Goal: Entertainment & Leisure: Consume media (video, audio)

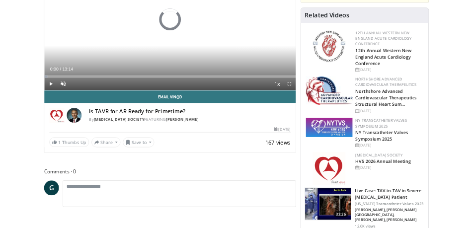
scroll to position [79, 0]
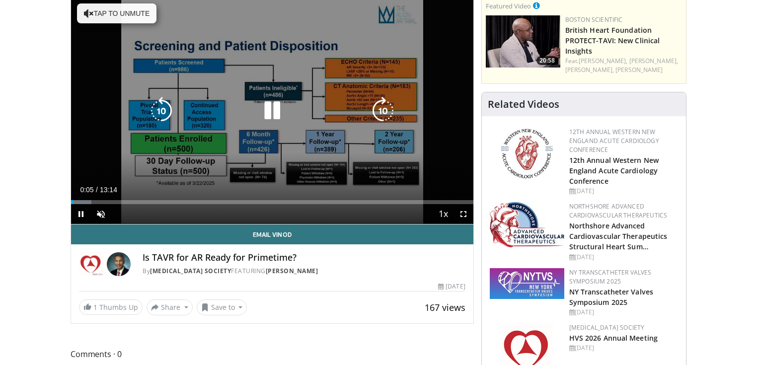
click at [108, 7] on button "Tap to unmute" at bounding box center [116, 13] width 79 height 20
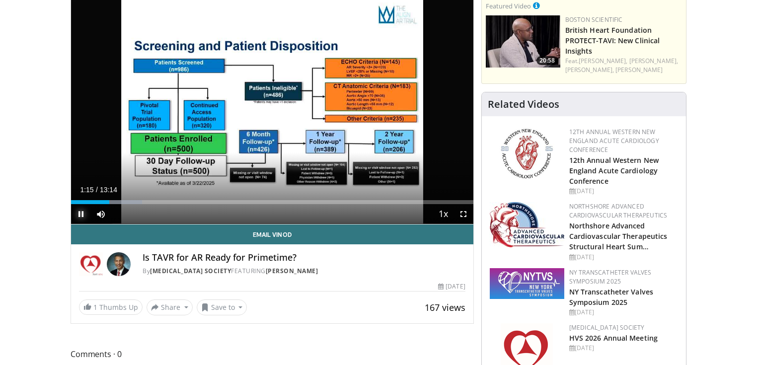
click at [81, 211] on span "Video Player" at bounding box center [81, 214] width 20 height 20
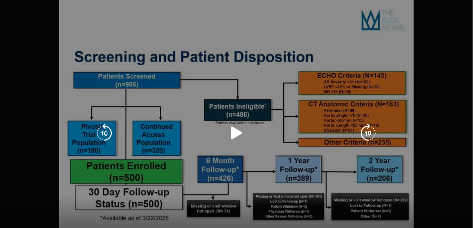
scroll to position [154, 0]
click at [263, 72] on div "10 seconds Tap to unmute" at bounding box center [236, 133] width 473 height 266
click at [240, 135] on icon "Video Player" at bounding box center [236, 133] width 20 height 20
click at [420, 37] on div "10 seconds Tap to unmute" at bounding box center [236, 133] width 473 height 266
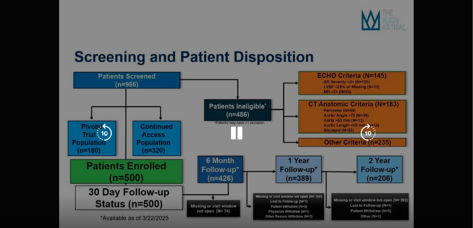
click at [235, 132] on icon "Video Player" at bounding box center [236, 133] width 20 height 20
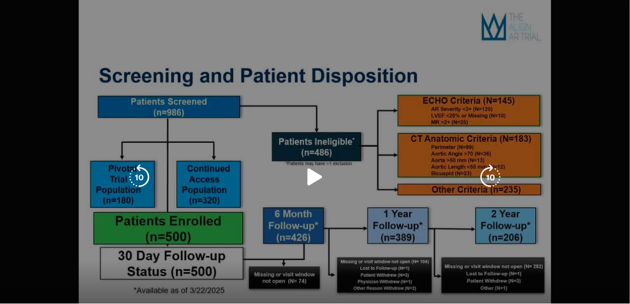
scroll to position [342, 0]
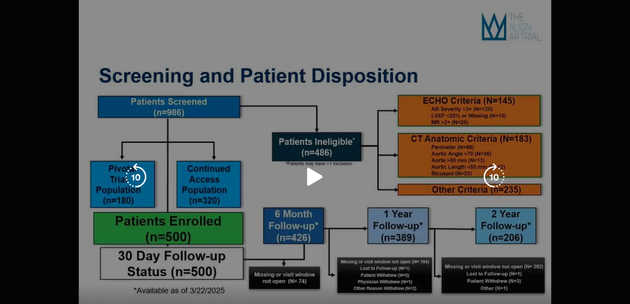
click at [475, 88] on div "10 seconds Tap to unmute" at bounding box center [315, 177] width 630 height 355
click at [596, 68] on div "10 seconds Tap to unmute" at bounding box center [315, 177] width 630 height 355
click at [308, 173] on icon "Video Player" at bounding box center [315, 177] width 28 height 28
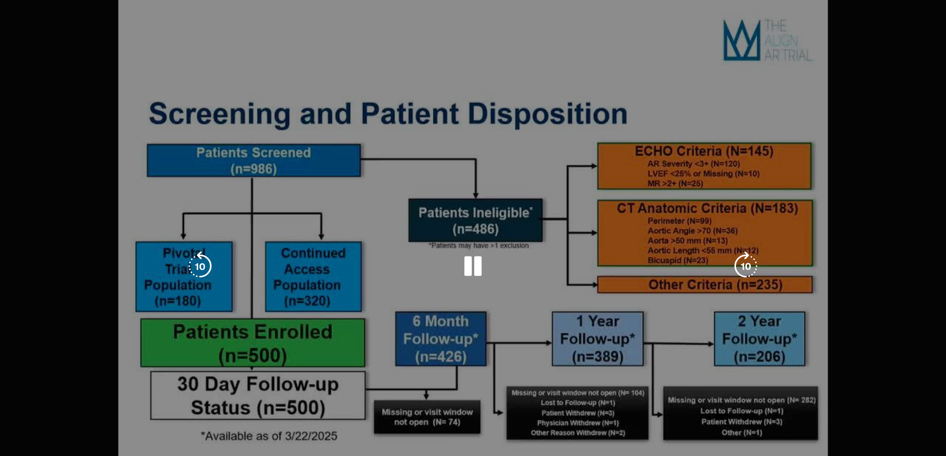
scroll to position [408, 0]
click at [756, 97] on div "10 seconds Tap to unmute" at bounding box center [473, 266] width 946 height 532
click at [741, 130] on div "10 seconds Tap to unmute" at bounding box center [473, 266] width 946 height 532
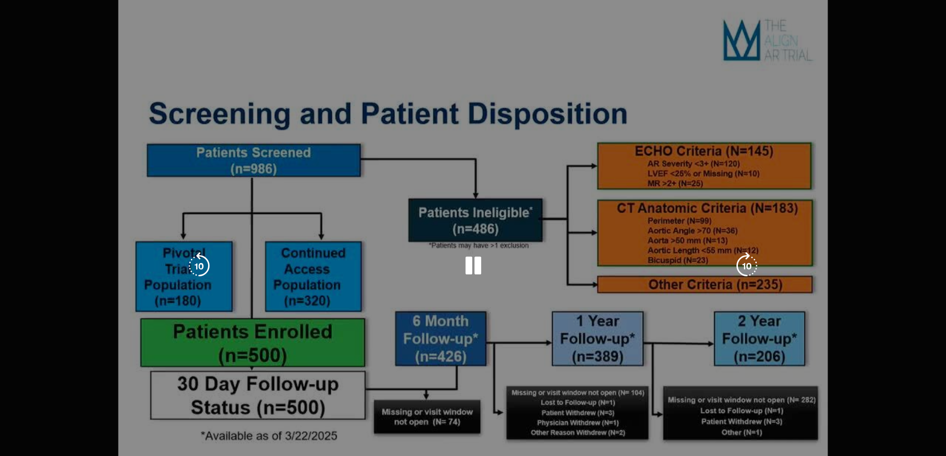
click at [741, 130] on div "10 seconds Tap to unmute" at bounding box center [473, 266] width 946 height 532
click at [470, 269] on icon "Video Player" at bounding box center [473, 266] width 28 height 28
click at [756, 120] on div "10 seconds Tap to unmute" at bounding box center [630, 355] width 1261 height 710
click at [622, 350] on icon "Video Player" at bounding box center [631, 355] width 28 height 28
click at [756, 323] on div "10 seconds Tap to unmute" at bounding box center [630, 355] width 1261 height 710
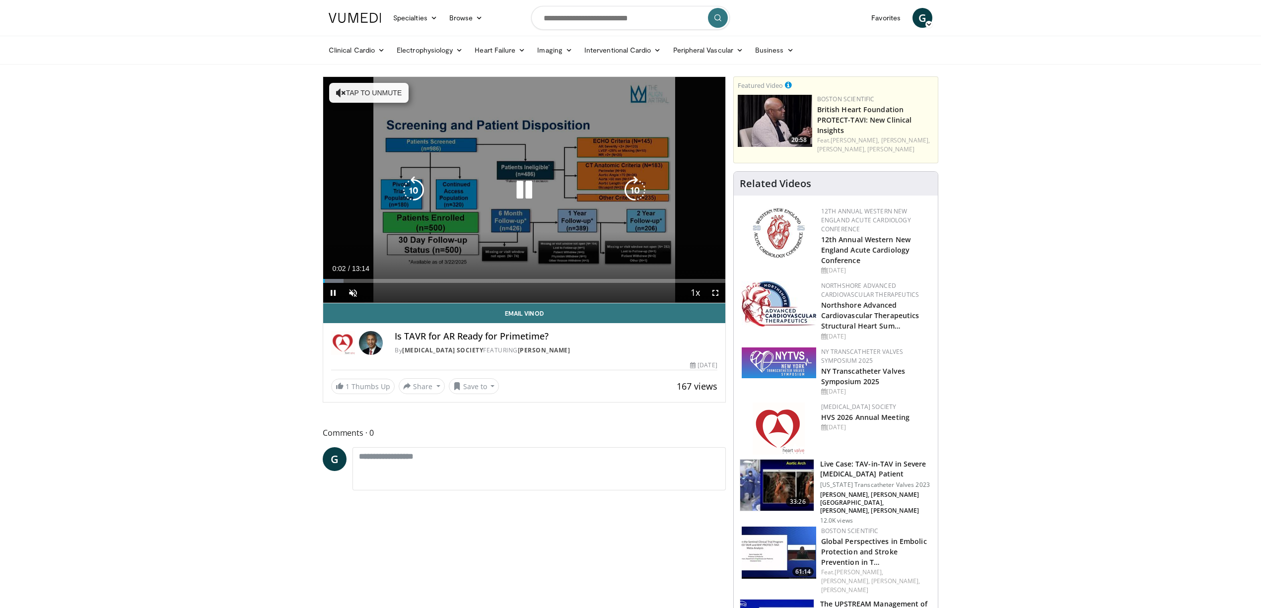
click at [366, 90] on button "Tap to unmute" at bounding box center [368, 93] width 79 height 20
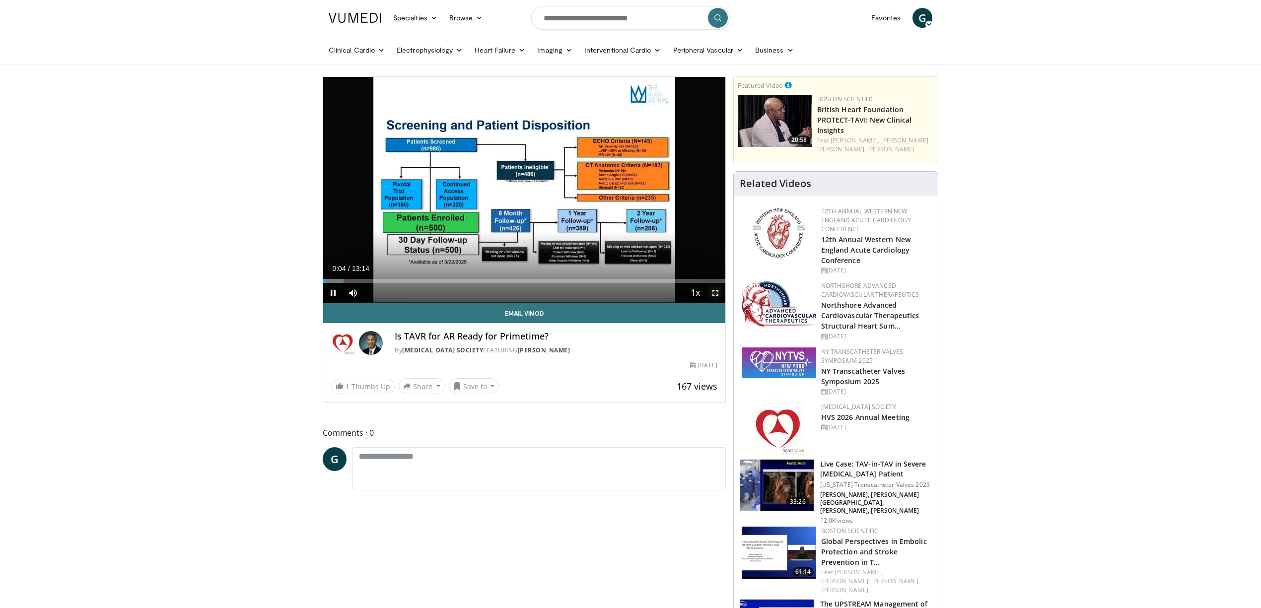
click at [713, 292] on span "Video Player" at bounding box center [715, 293] width 20 height 20
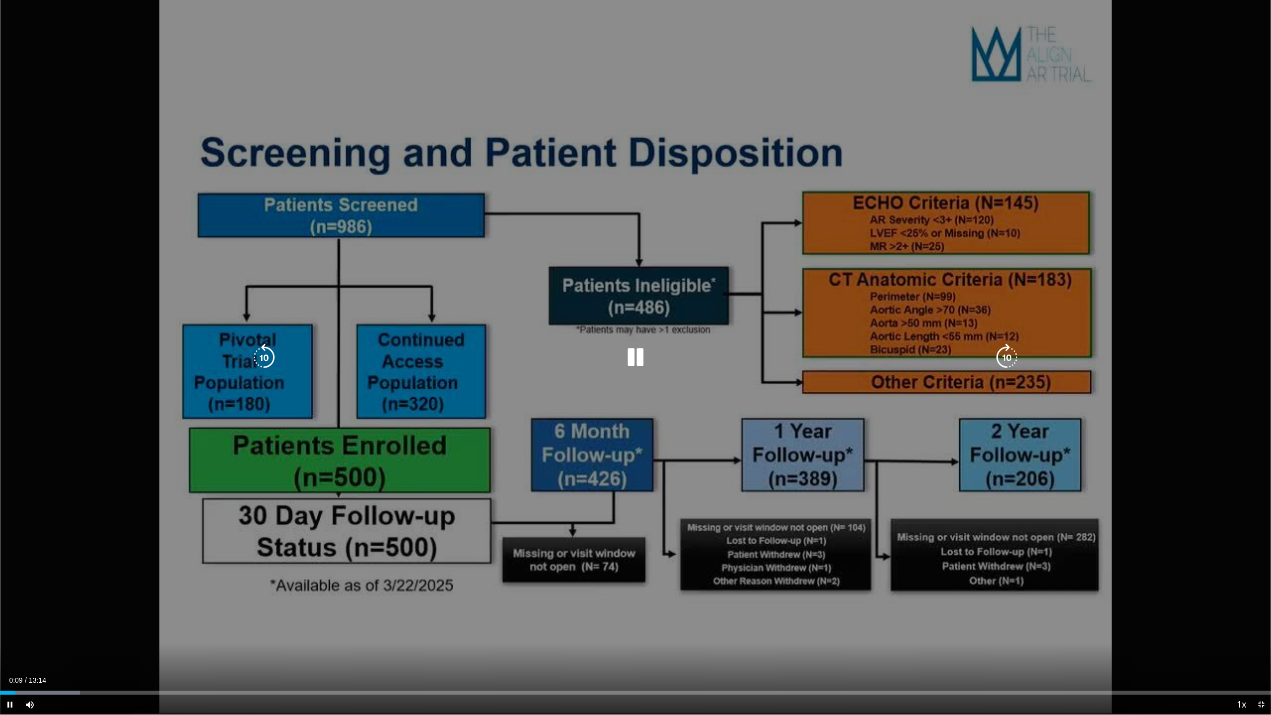
click at [1190, 128] on div "10 seconds Tap to unmute" at bounding box center [635, 357] width 1271 height 714
click at [626, 352] on icon "Video Player" at bounding box center [636, 358] width 28 height 28
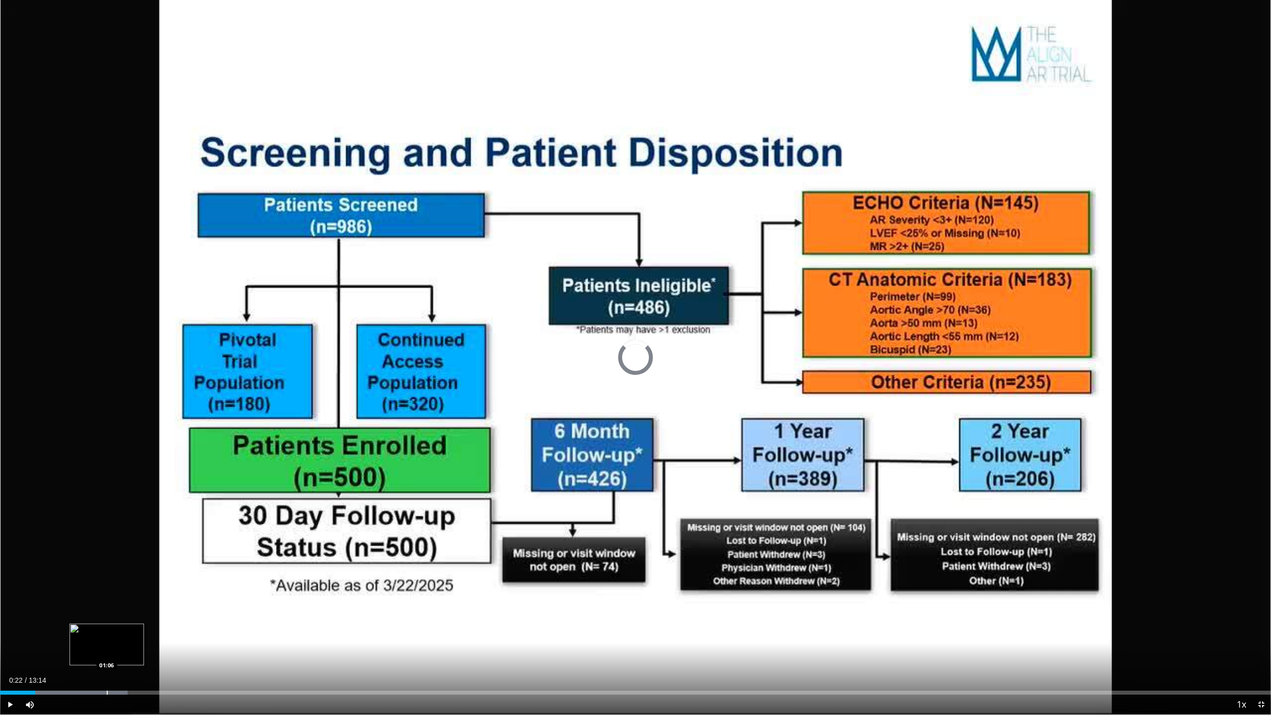
click at [107, 608] on div "Progress Bar" at bounding box center [107, 693] width 1 height 4
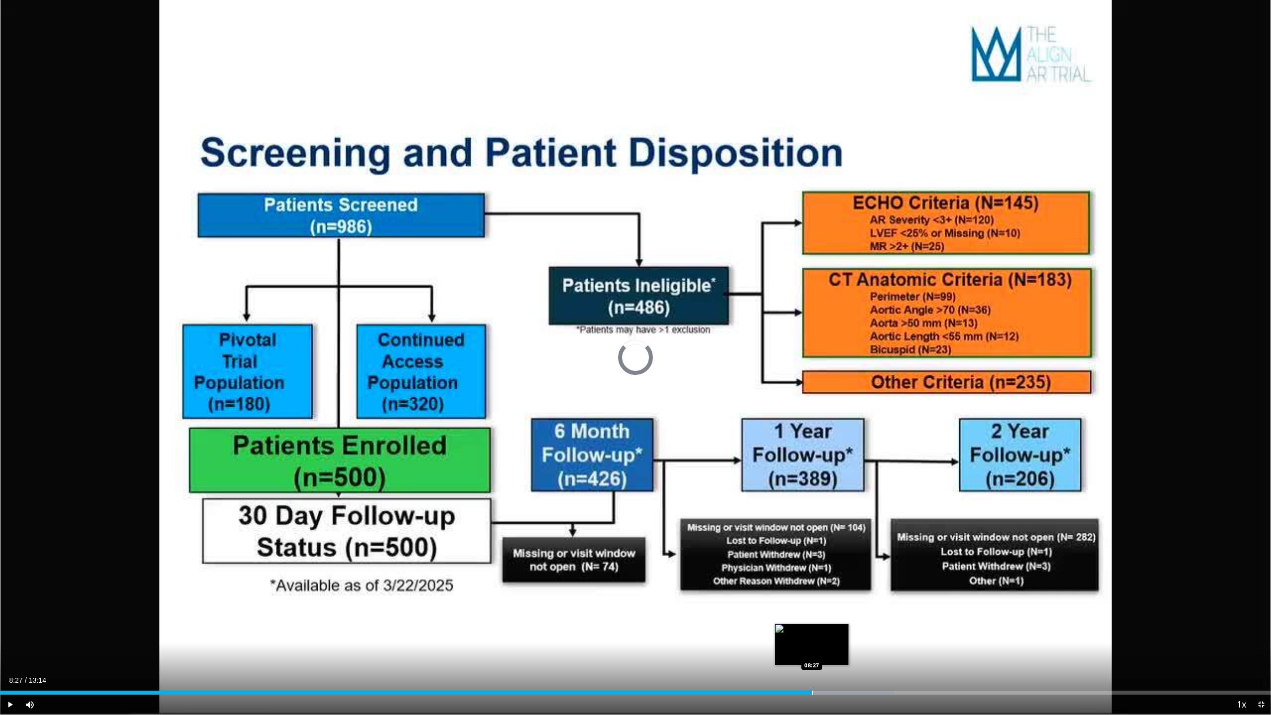
click at [812, 608] on div "Progress Bar" at bounding box center [812, 693] width 1 height 4
click at [846, 608] on div "Loaded : 74.18% 08:46 08:48" at bounding box center [635, 689] width 1271 height 9
click at [863, 608] on div "Progress Bar" at bounding box center [863, 693] width 1 height 4
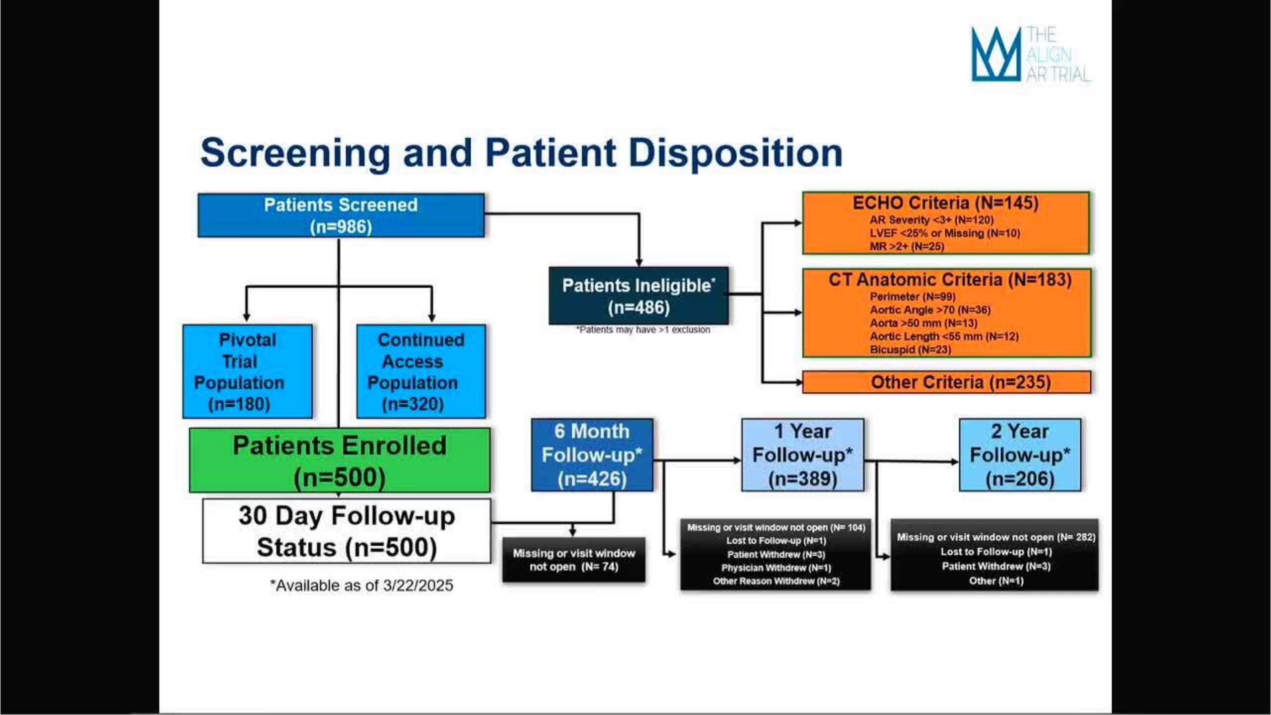
click at [876, 608] on div "10 seconds Tap to unmute" at bounding box center [635, 357] width 1271 height 714
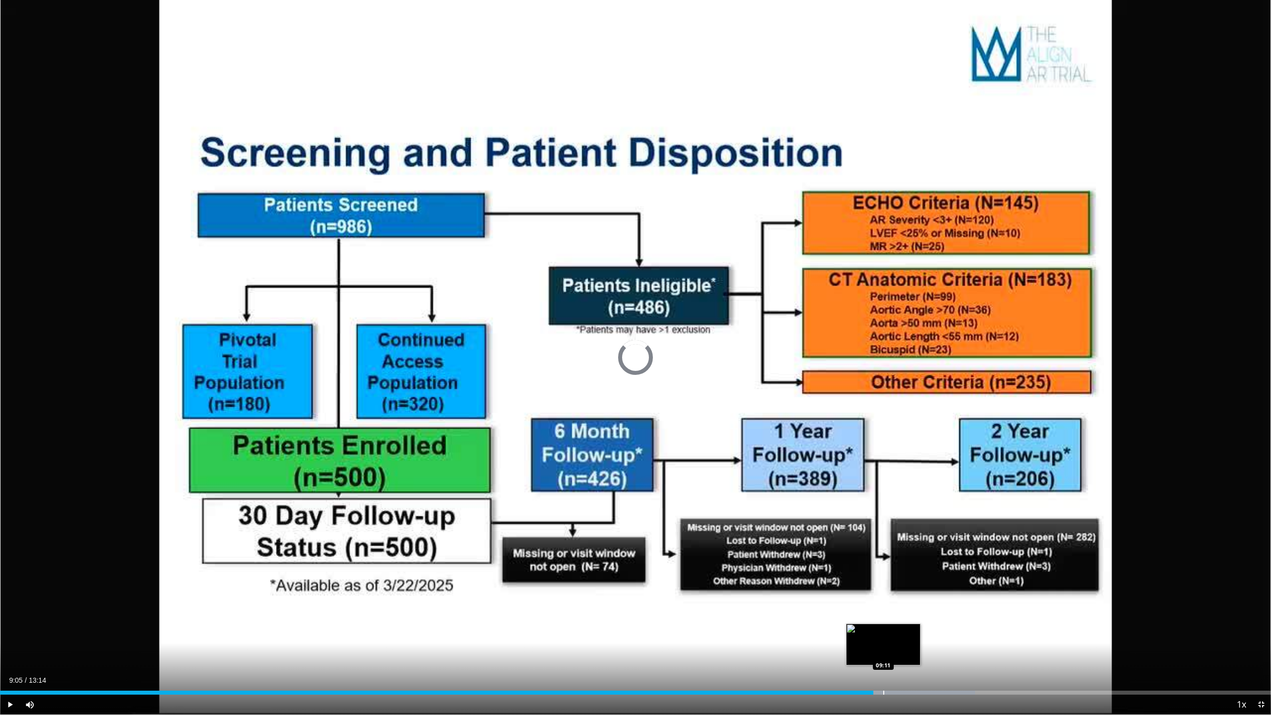
click at [883, 608] on div "Loaded : 76.70% 09:05 09:11" at bounding box center [635, 689] width 1271 height 9
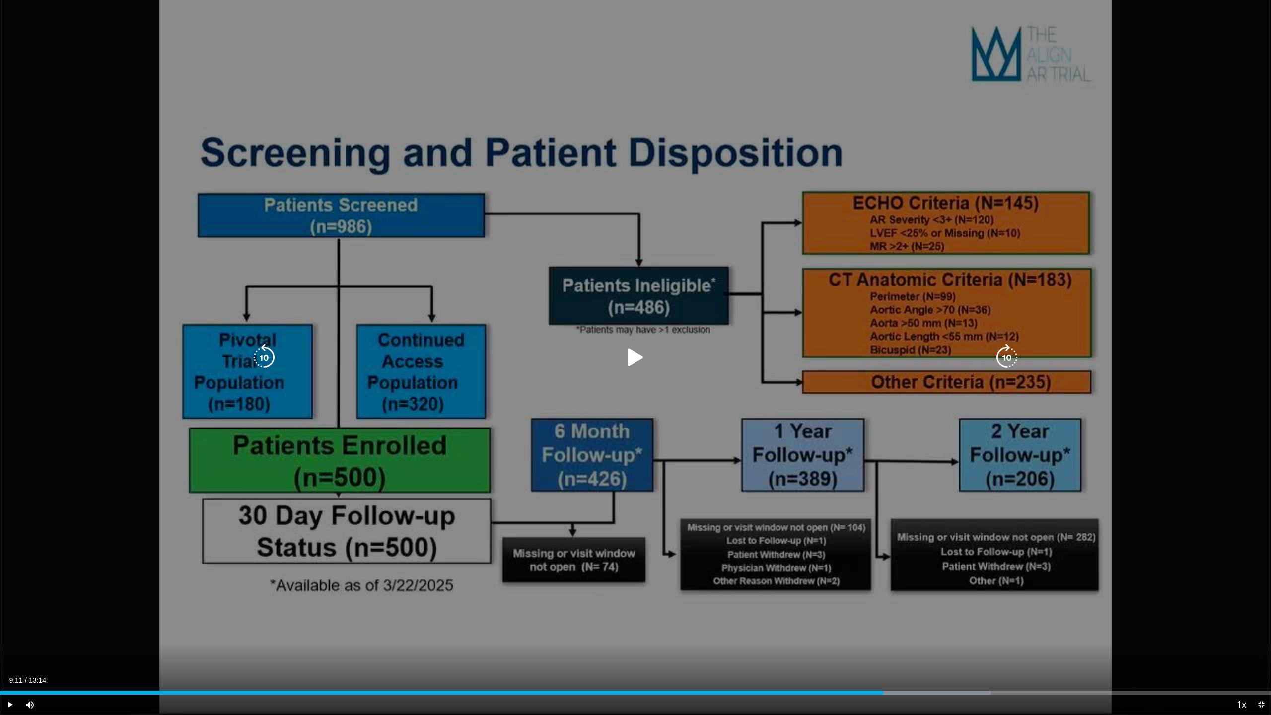
click at [630, 348] on icon "Video Player" at bounding box center [636, 358] width 28 height 28
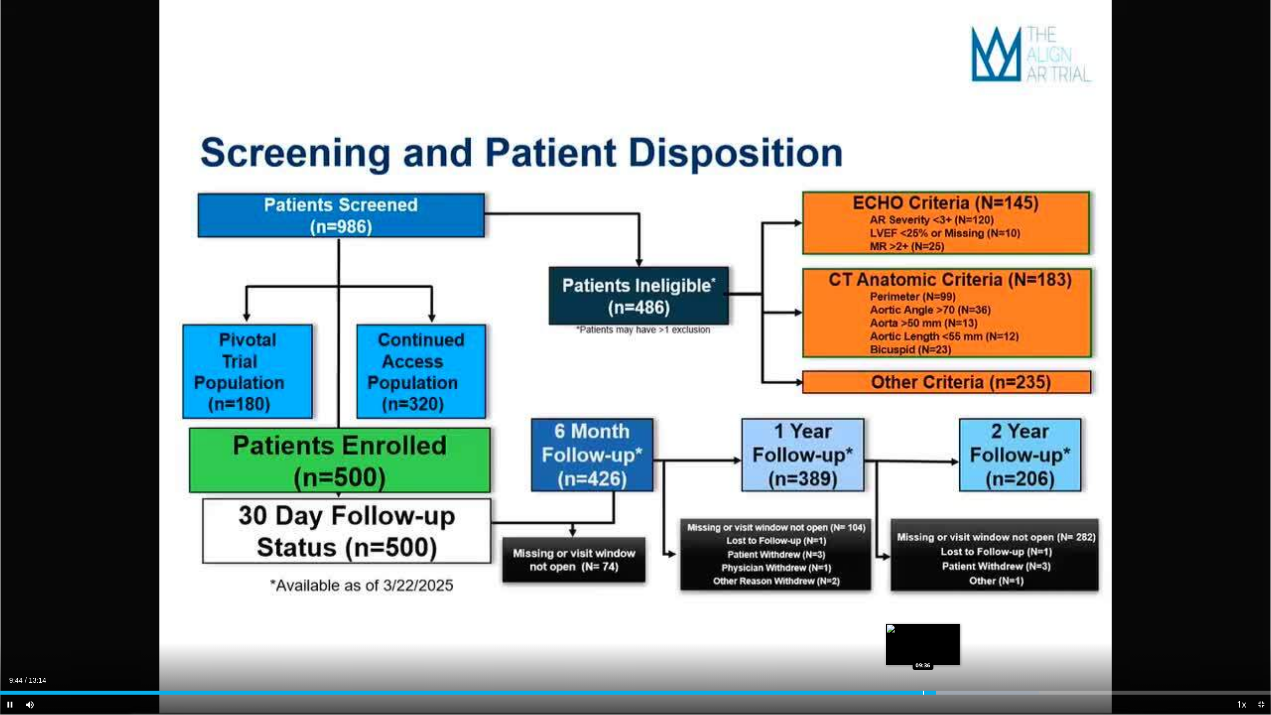
click at [922, 608] on div "Loaded : 81.73% 09:44 09:36" at bounding box center [635, 689] width 1271 height 9
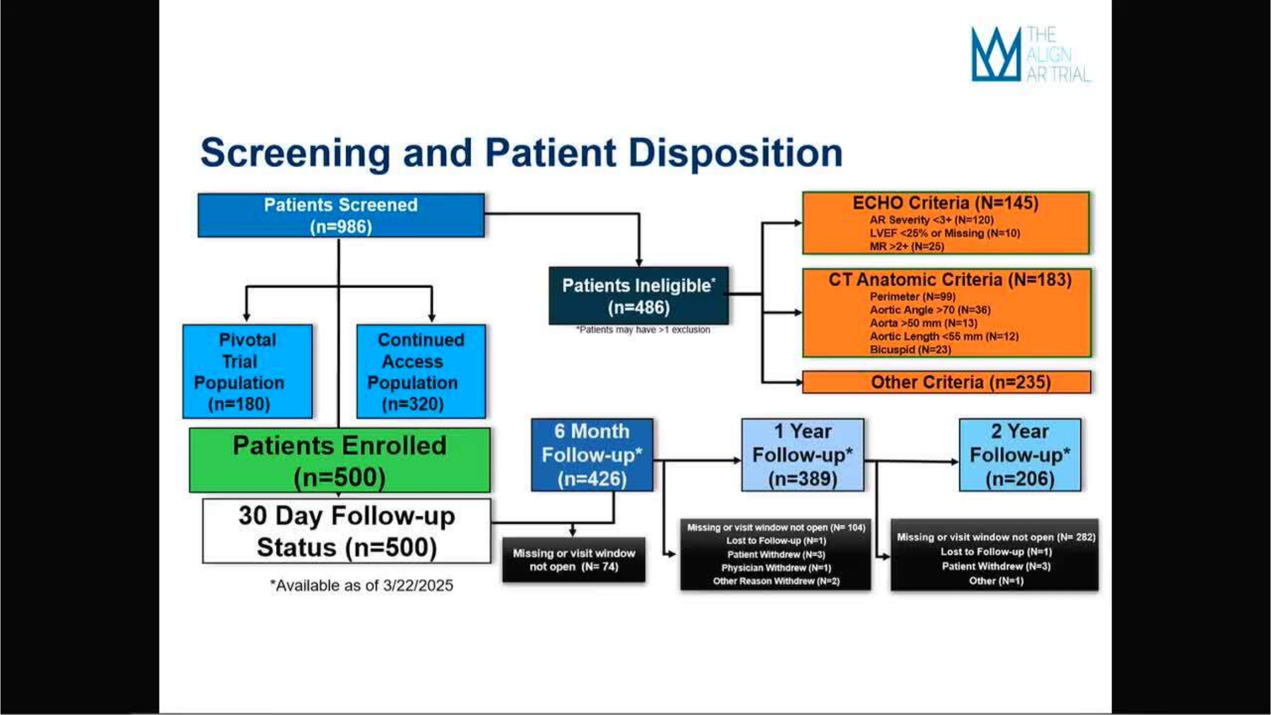
click at [936, 608] on video-js "**********" at bounding box center [635, 357] width 1271 height 715
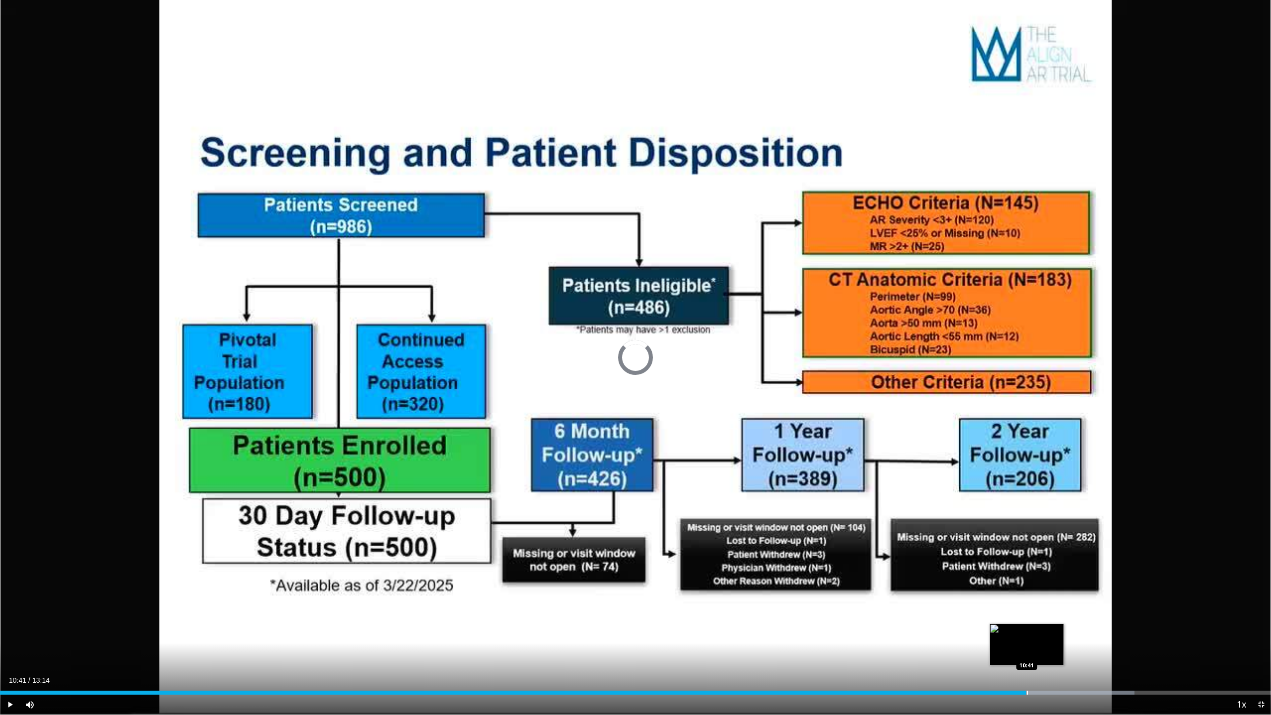
click at [1026, 608] on div "Loaded : 89.27% 10:41 10:41" at bounding box center [635, 689] width 1271 height 9
click at [1017, 608] on div "Loaded : 89.27% 10:46 10:35" at bounding box center [635, 689] width 1271 height 9
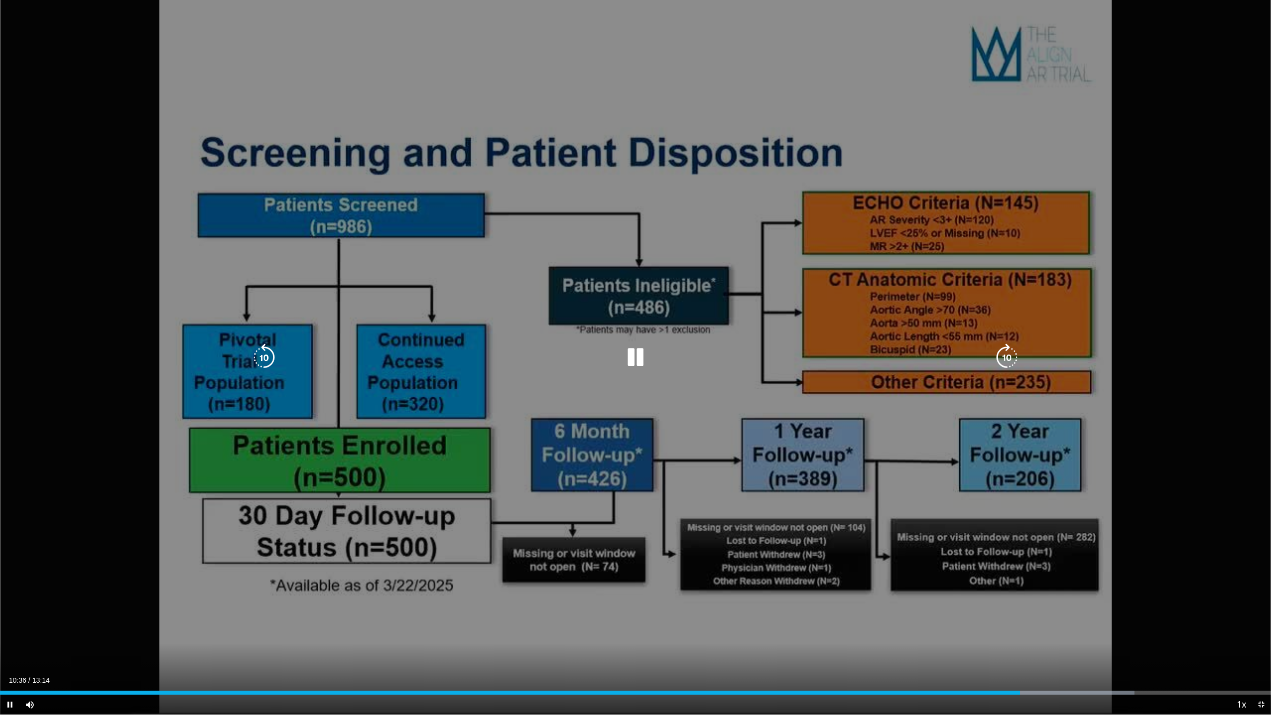
click at [951, 596] on div "10 seconds Tap to unmute" at bounding box center [635, 357] width 1271 height 714
click at [634, 352] on icon "Video Player" at bounding box center [636, 358] width 28 height 28
